Goal: Task Accomplishment & Management: Manage account settings

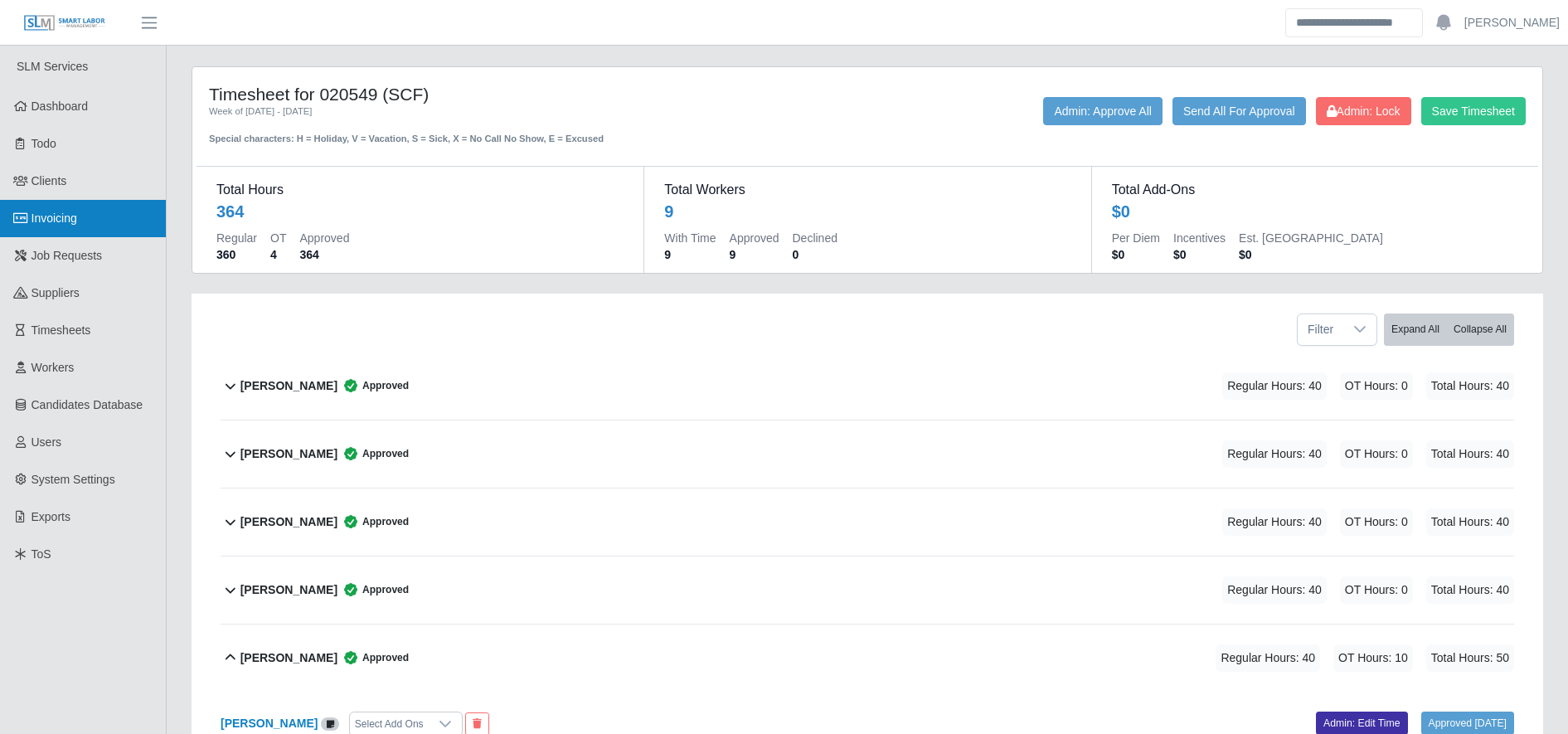
click at [56, 215] on span "Invoicing" at bounding box center [54, 217] width 46 height 13
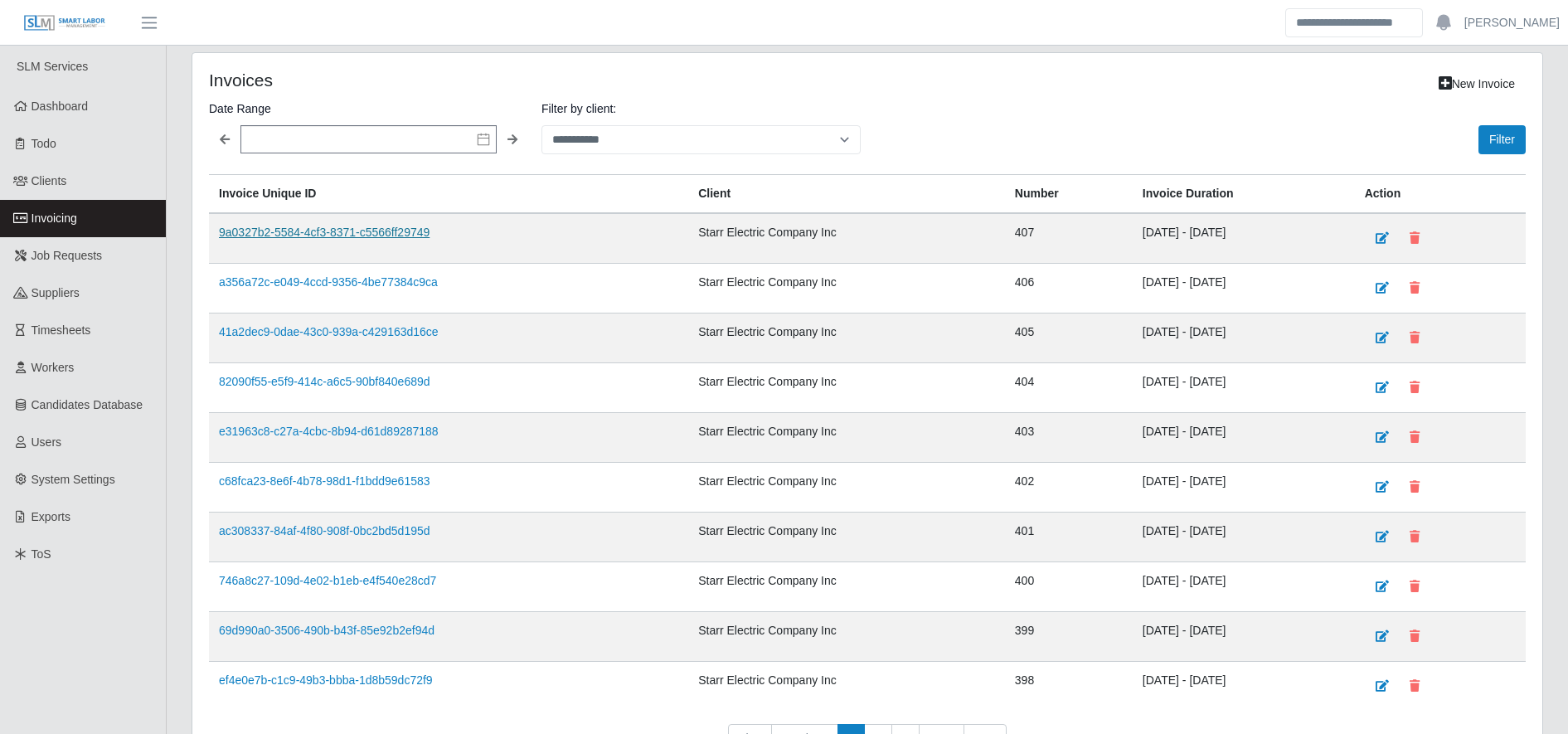
click at [379, 235] on link "9a0327b2-5584-4cf3-8371-c5566ff29749" at bounding box center [324, 232] width 210 height 13
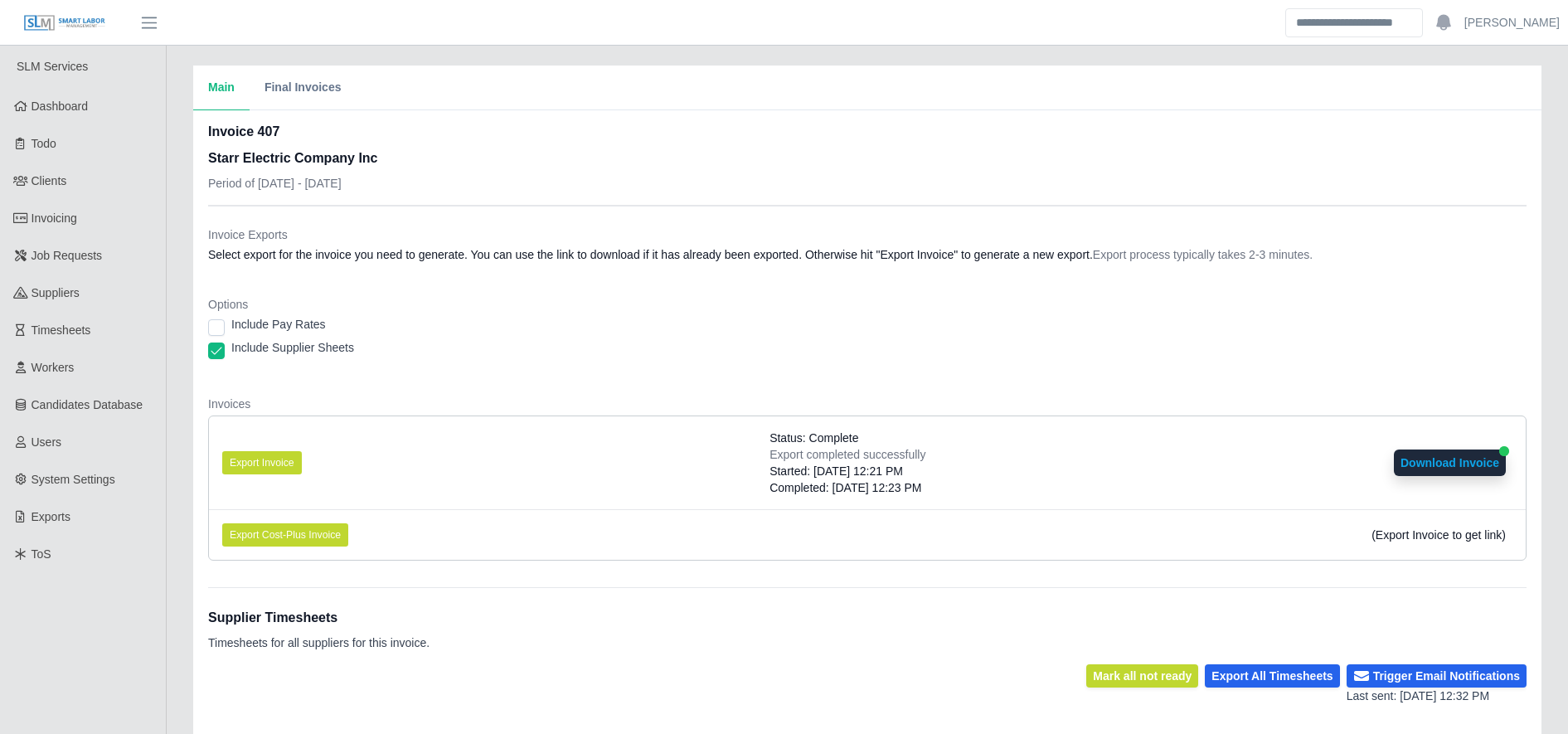
scroll to position [325, 0]
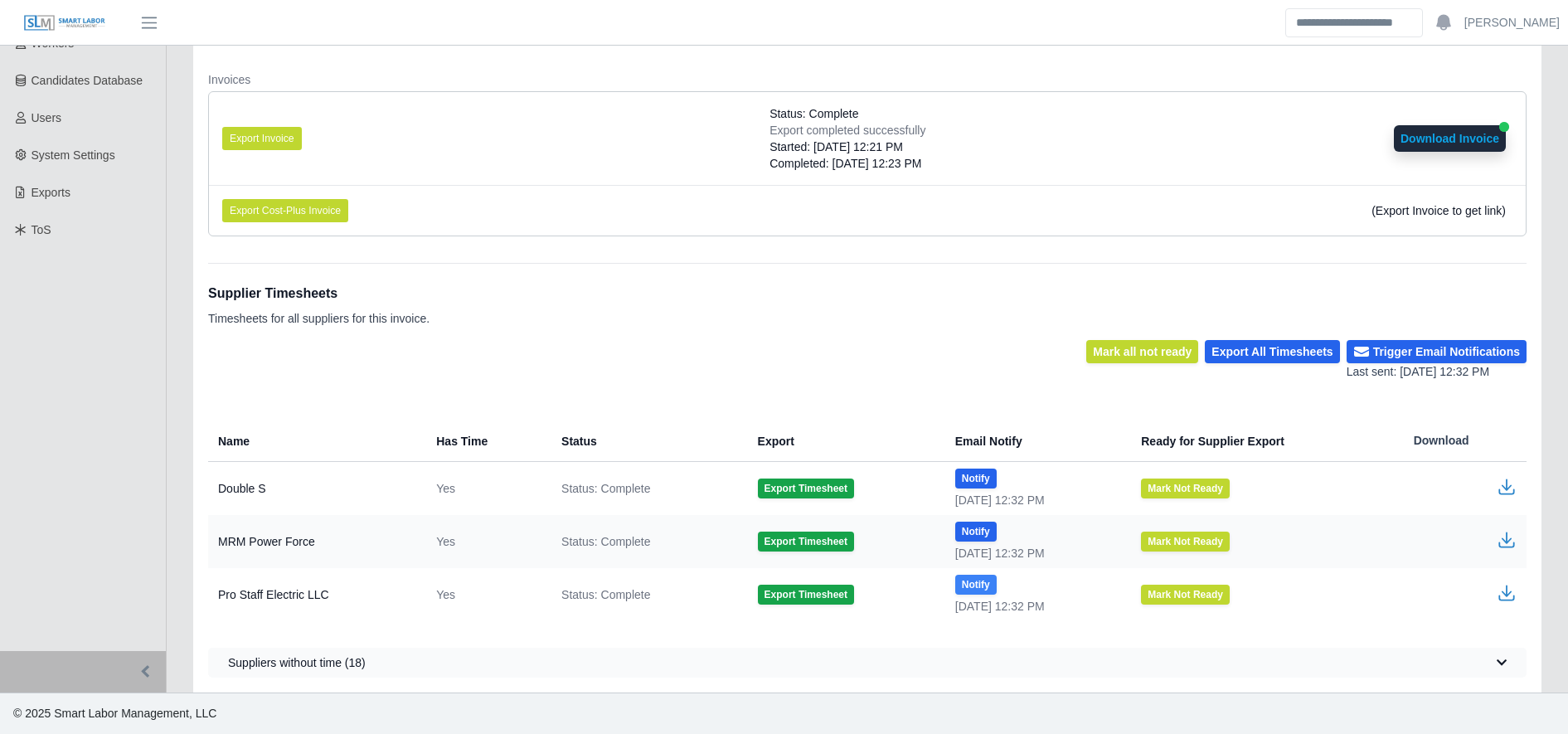
click at [957, 589] on button "Notify" at bounding box center [976, 584] width 42 height 20
